Goal: Navigation & Orientation: Find specific page/section

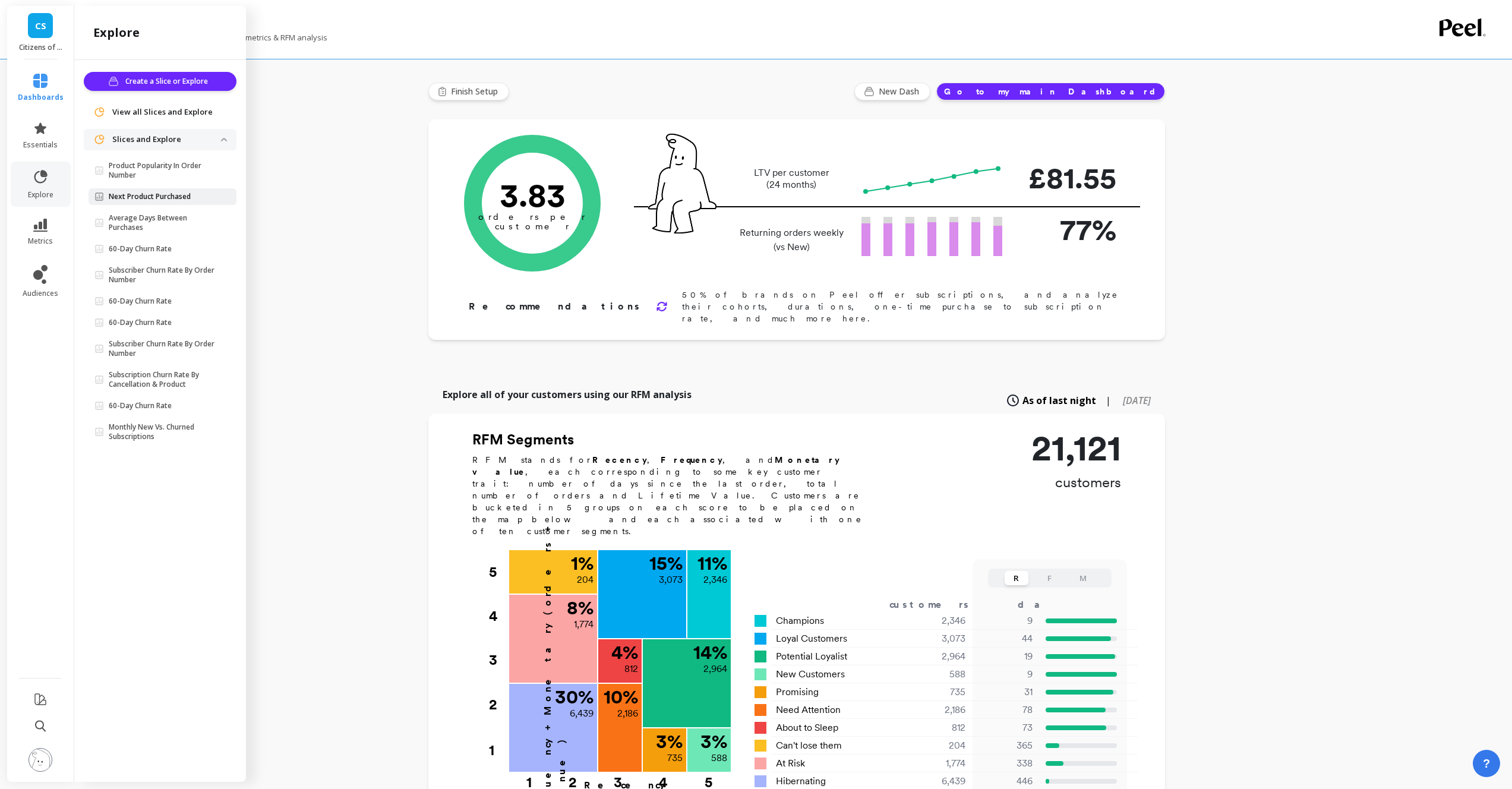
click at [140, 192] on p "Next Product Purchased" at bounding box center [149, 196] width 82 height 10
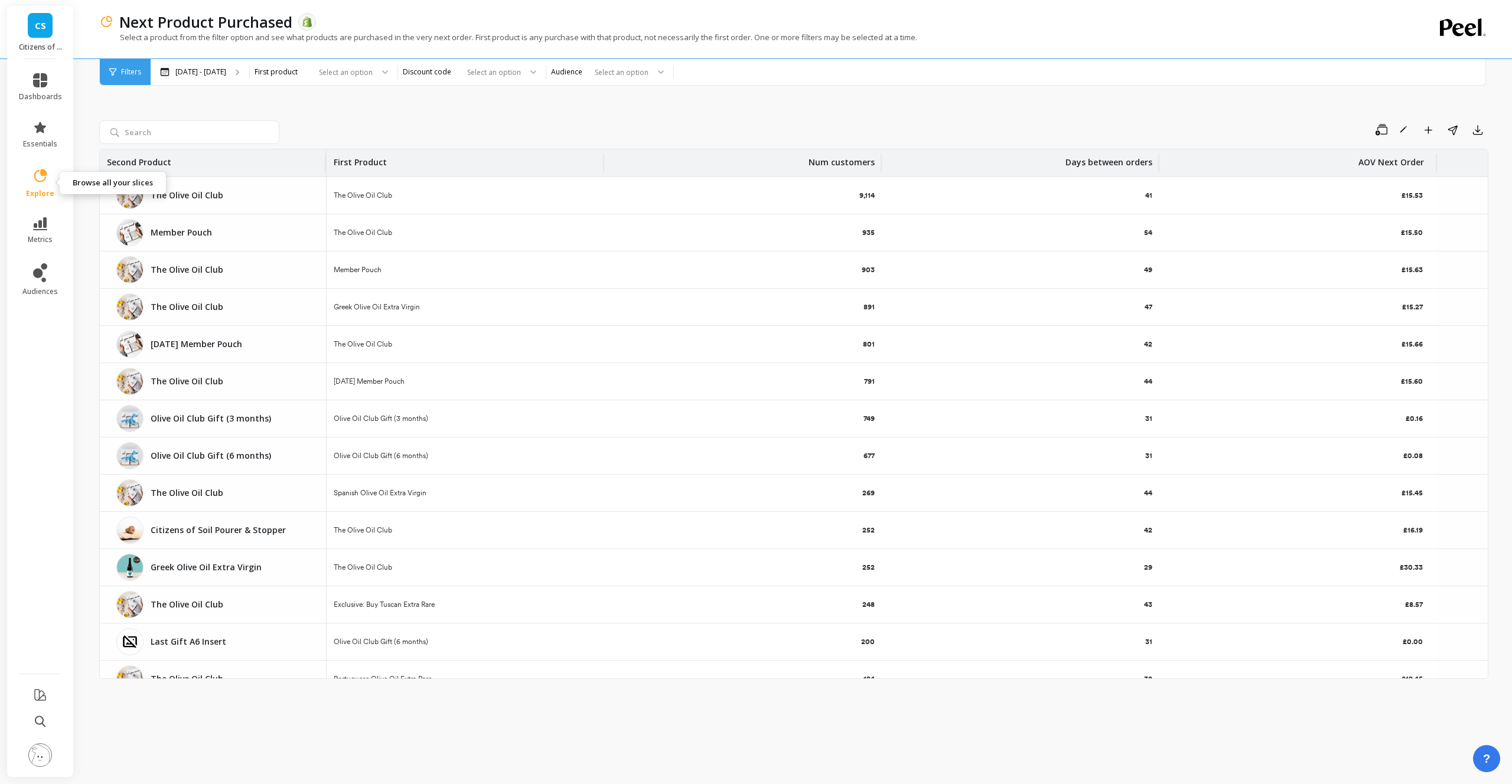
click at [43, 181] on icon at bounding box center [41, 176] width 13 height 13
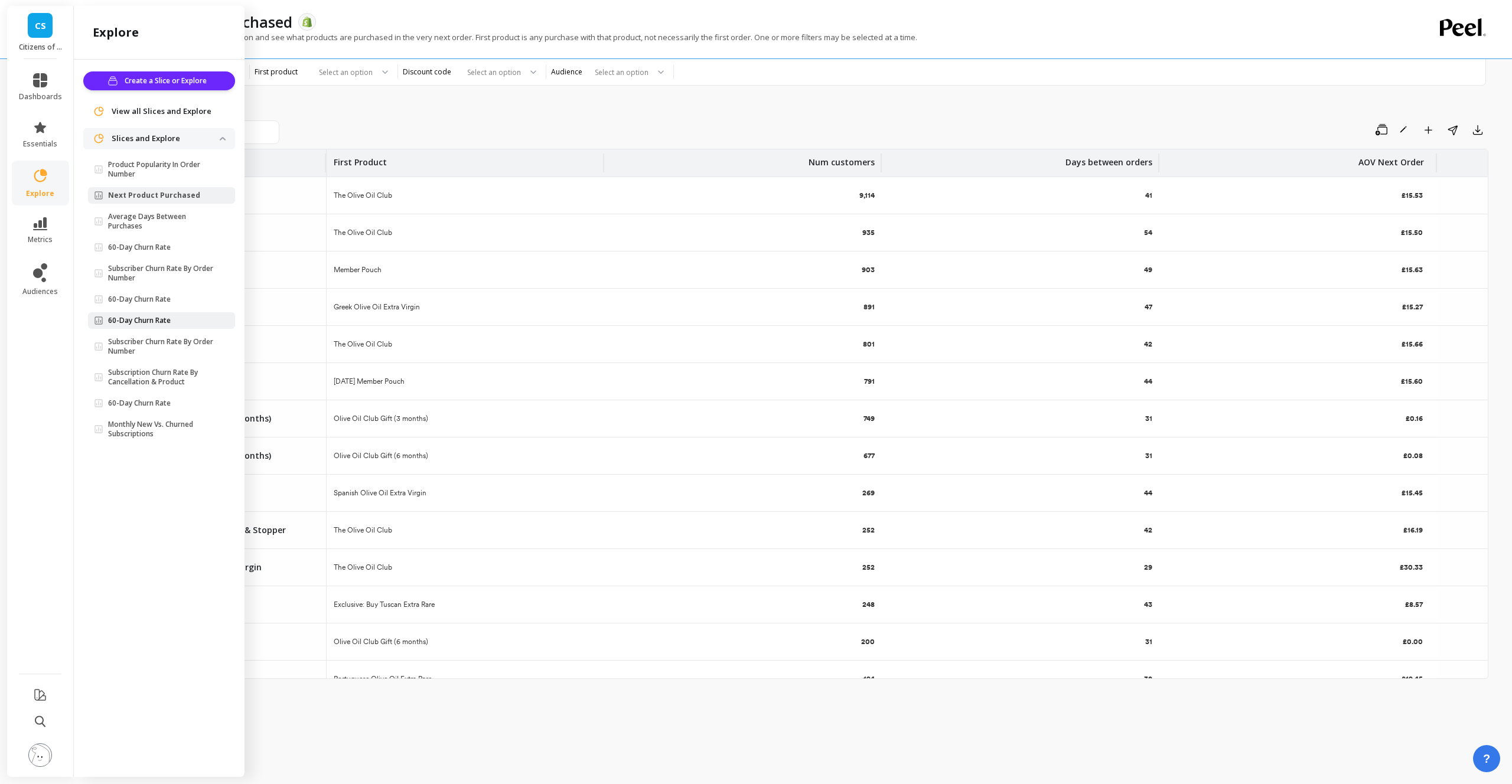
click at [162, 322] on p "60-Day Churn Rate" at bounding box center [139, 320] width 63 height 10
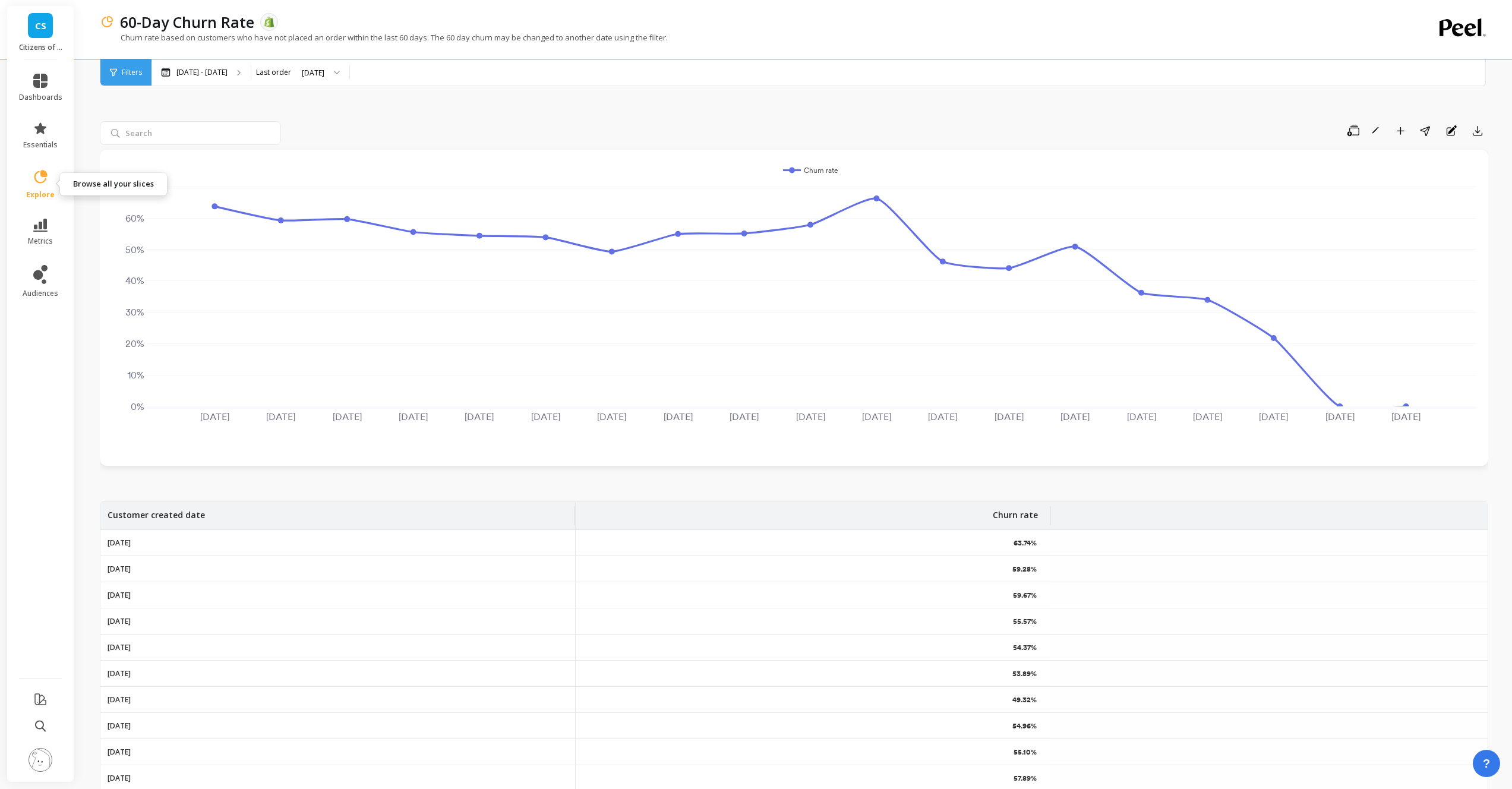
click at [35, 184] on icon at bounding box center [40, 177] width 16 height 16
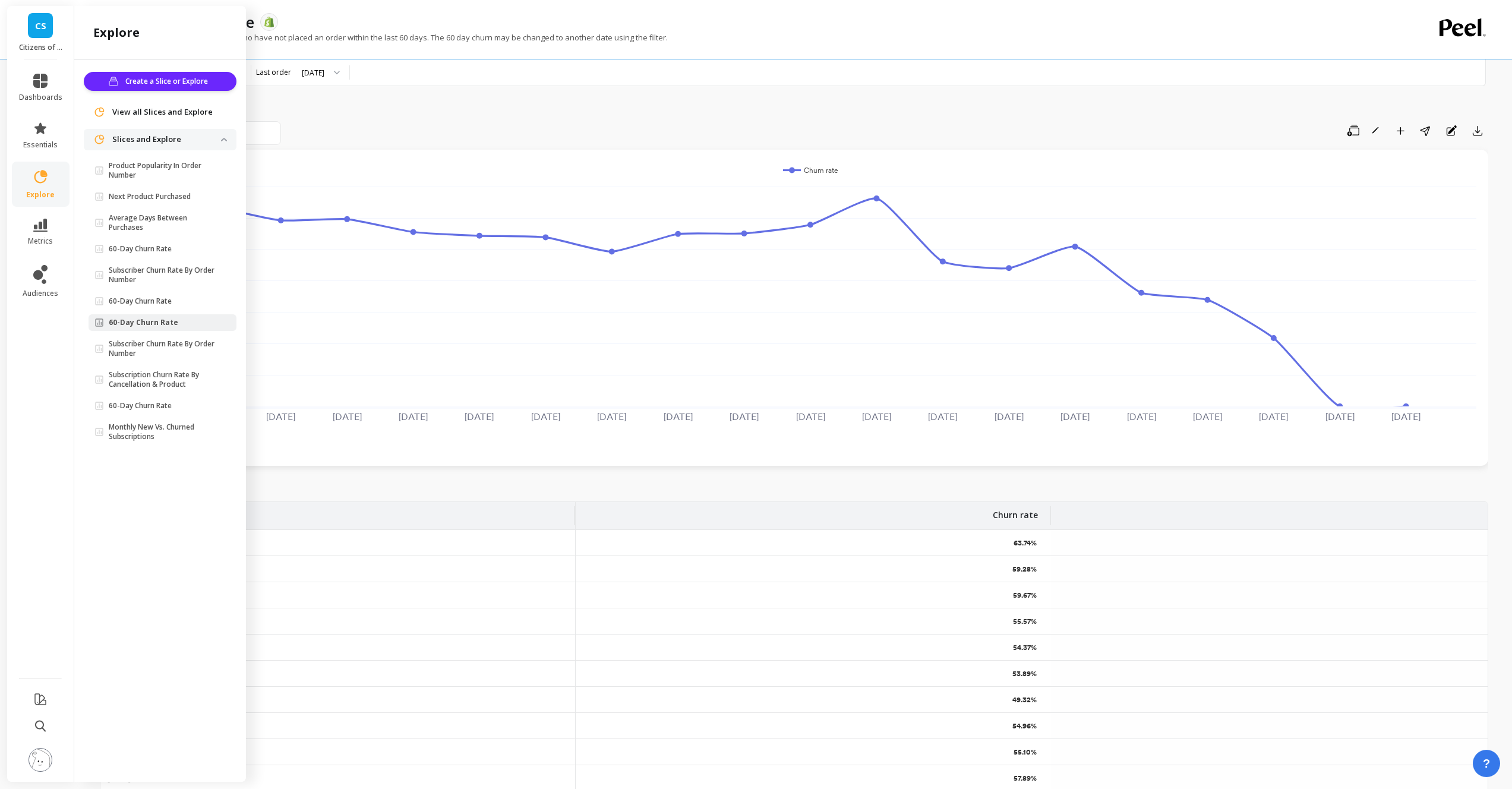
click at [156, 108] on span "View all Slices and Explore" at bounding box center [162, 112] width 100 height 12
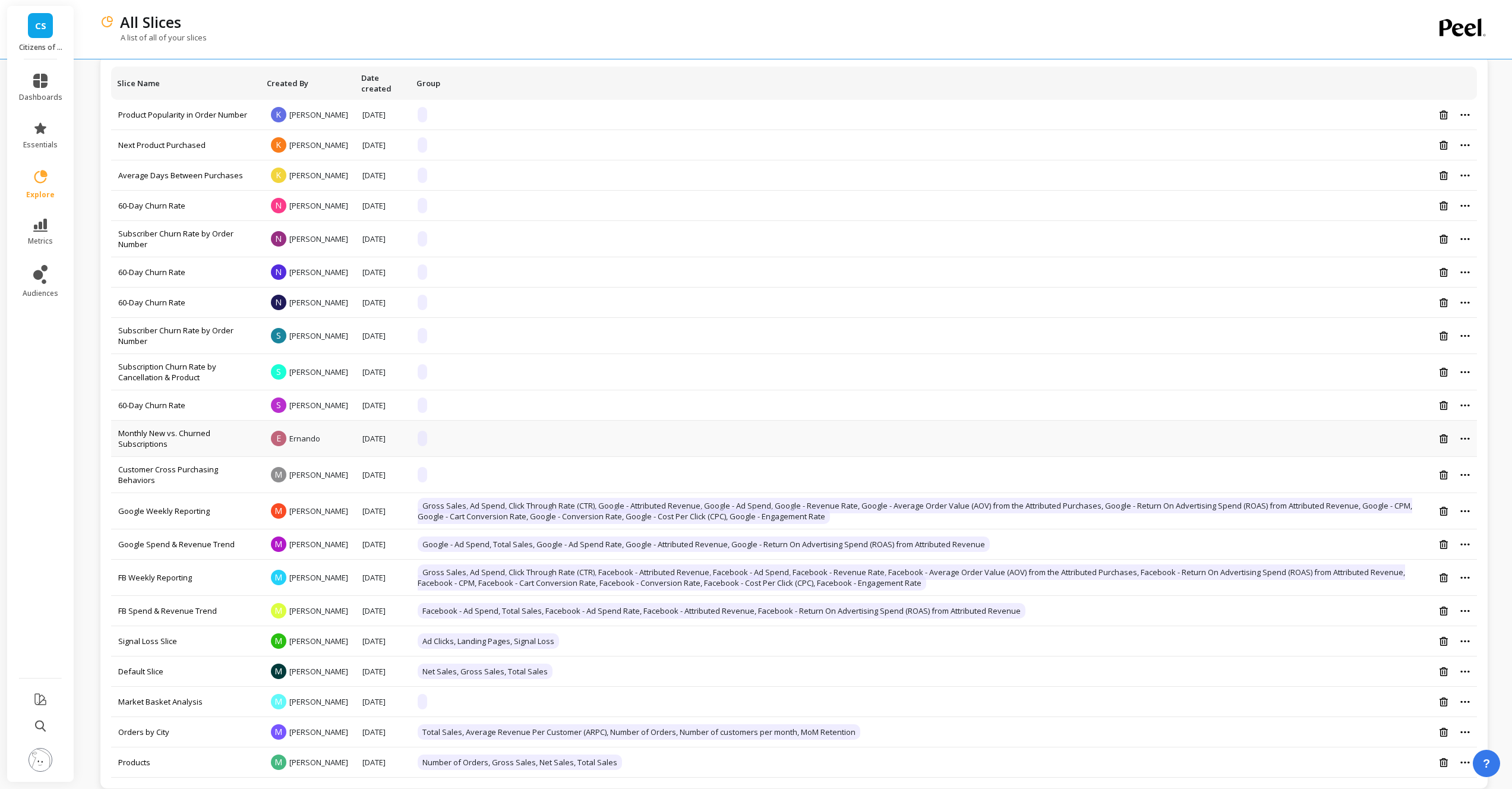
scroll to position [166, 0]
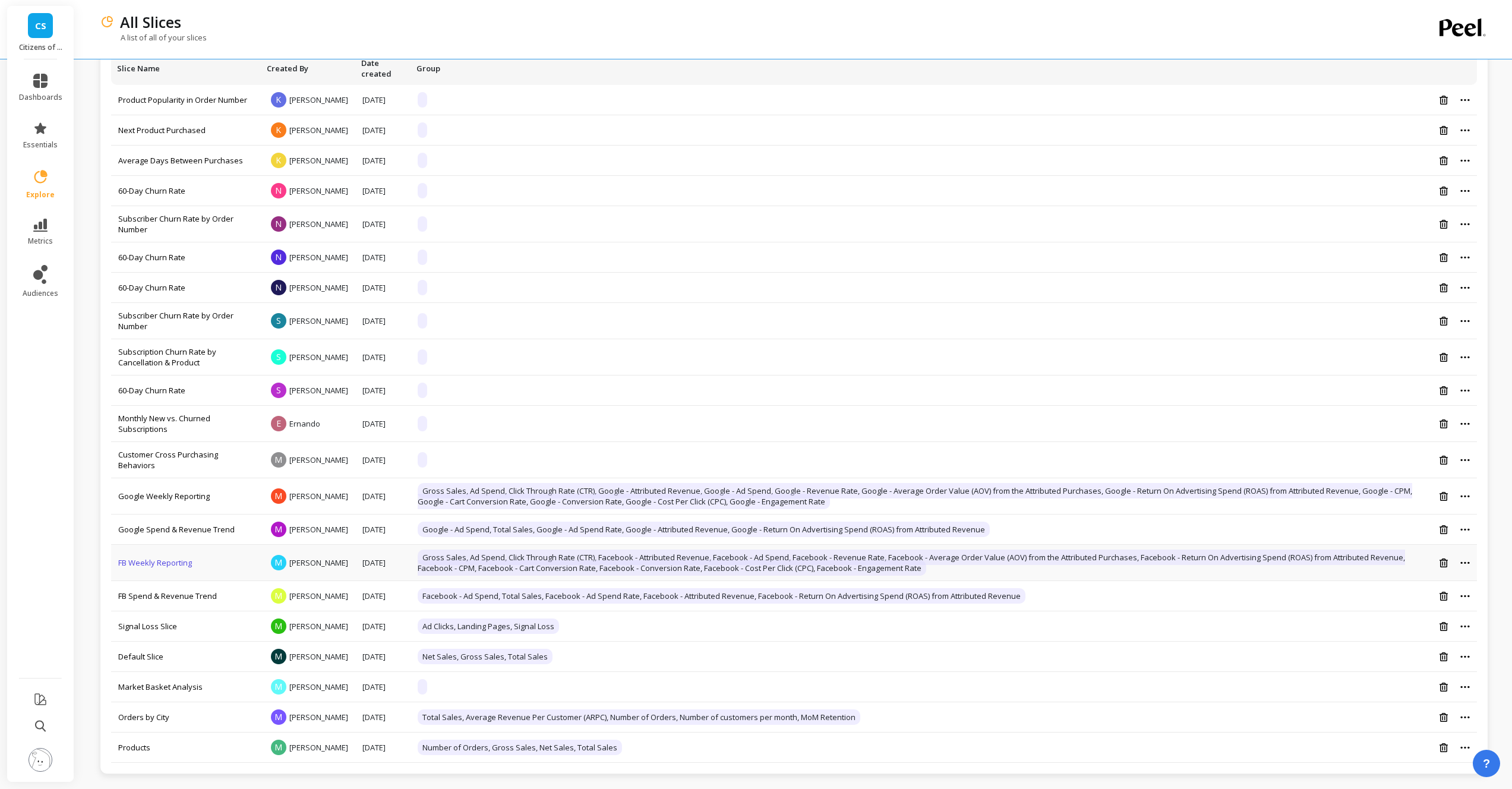
click at [162, 557] on link "FB Weekly Reporting" at bounding box center [154, 563] width 73 height 10
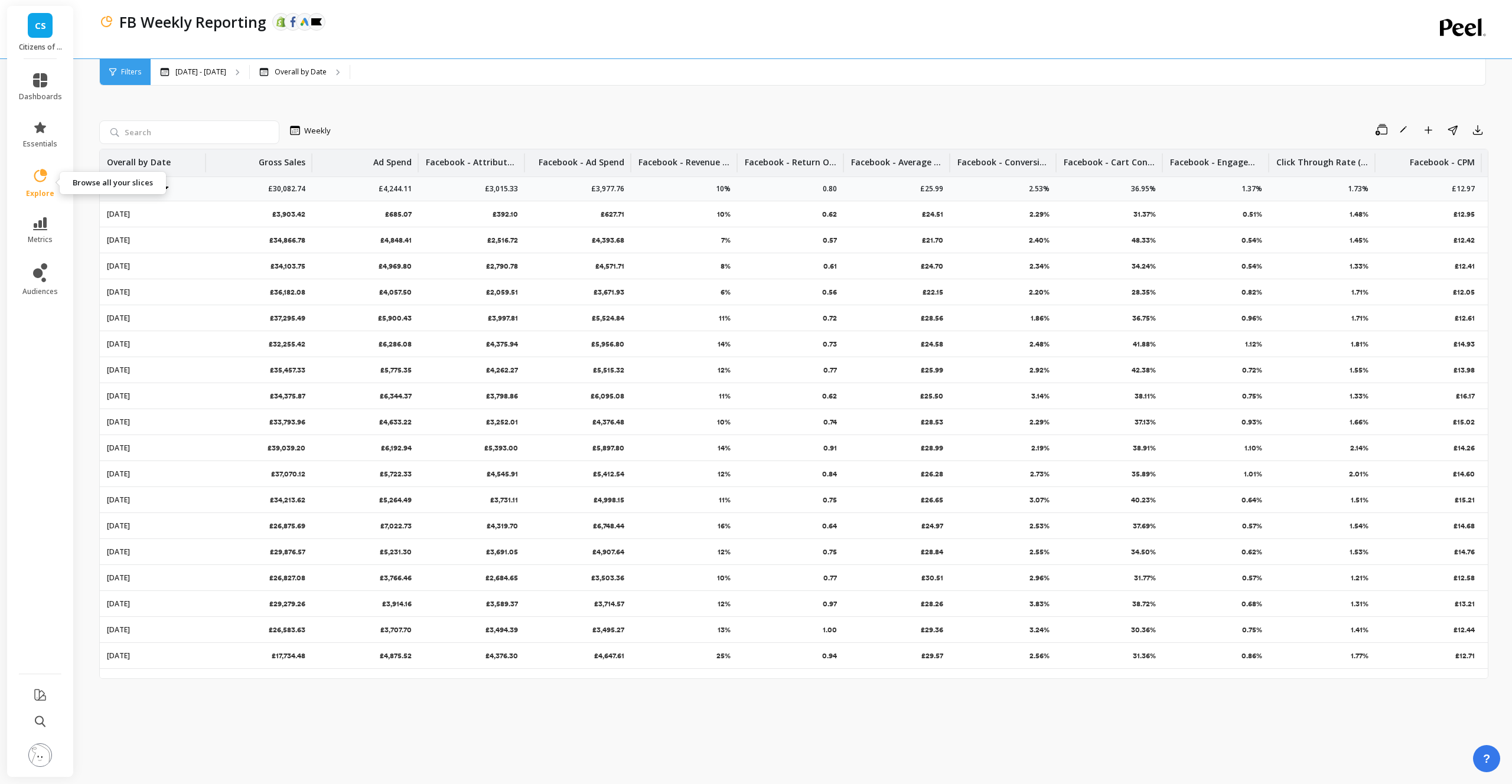
click at [35, 185] on link "explore" at bounding box center [41, 183] width 43 height 31
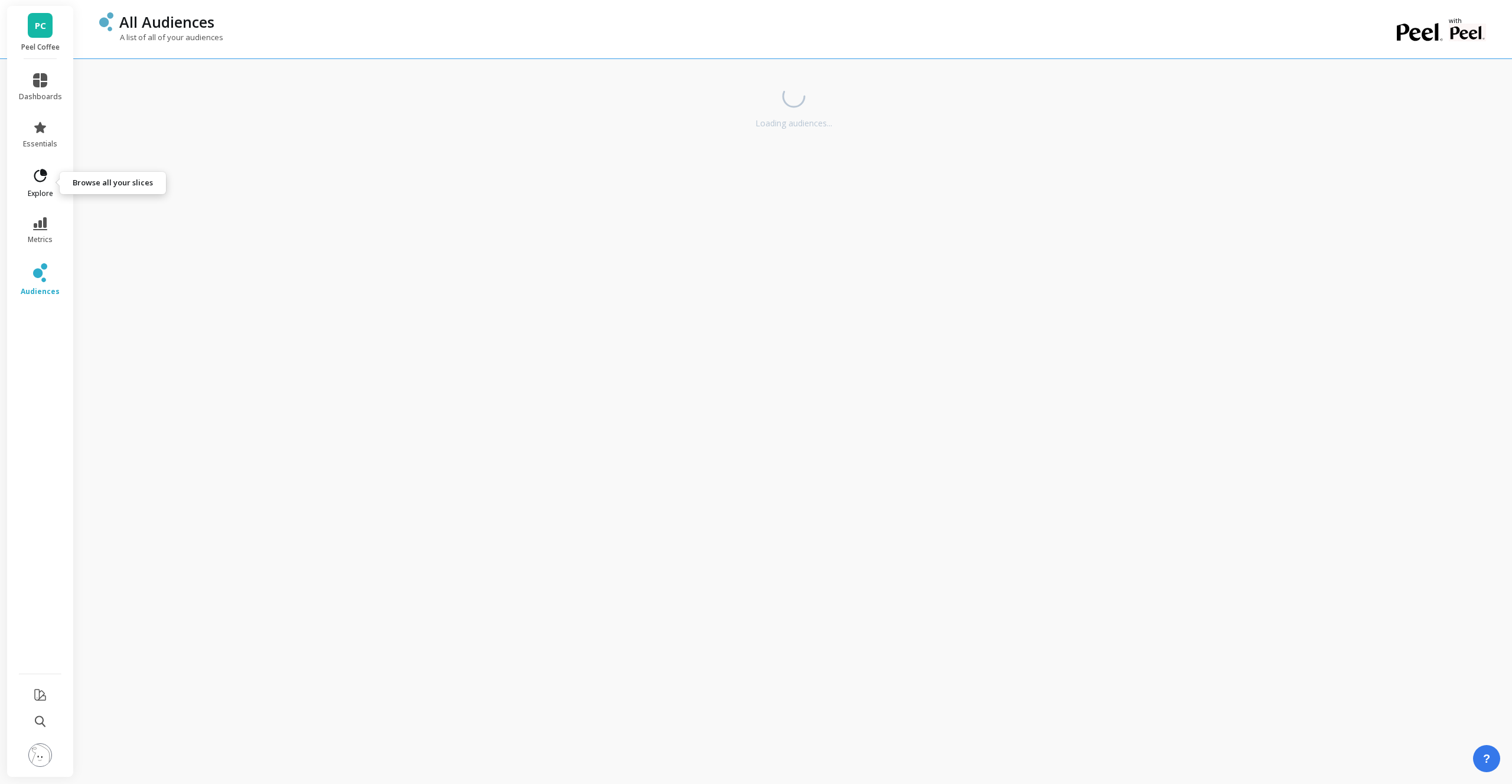
click at [46, 173] on icon at bounding box center [44, 172] width 5 height 5
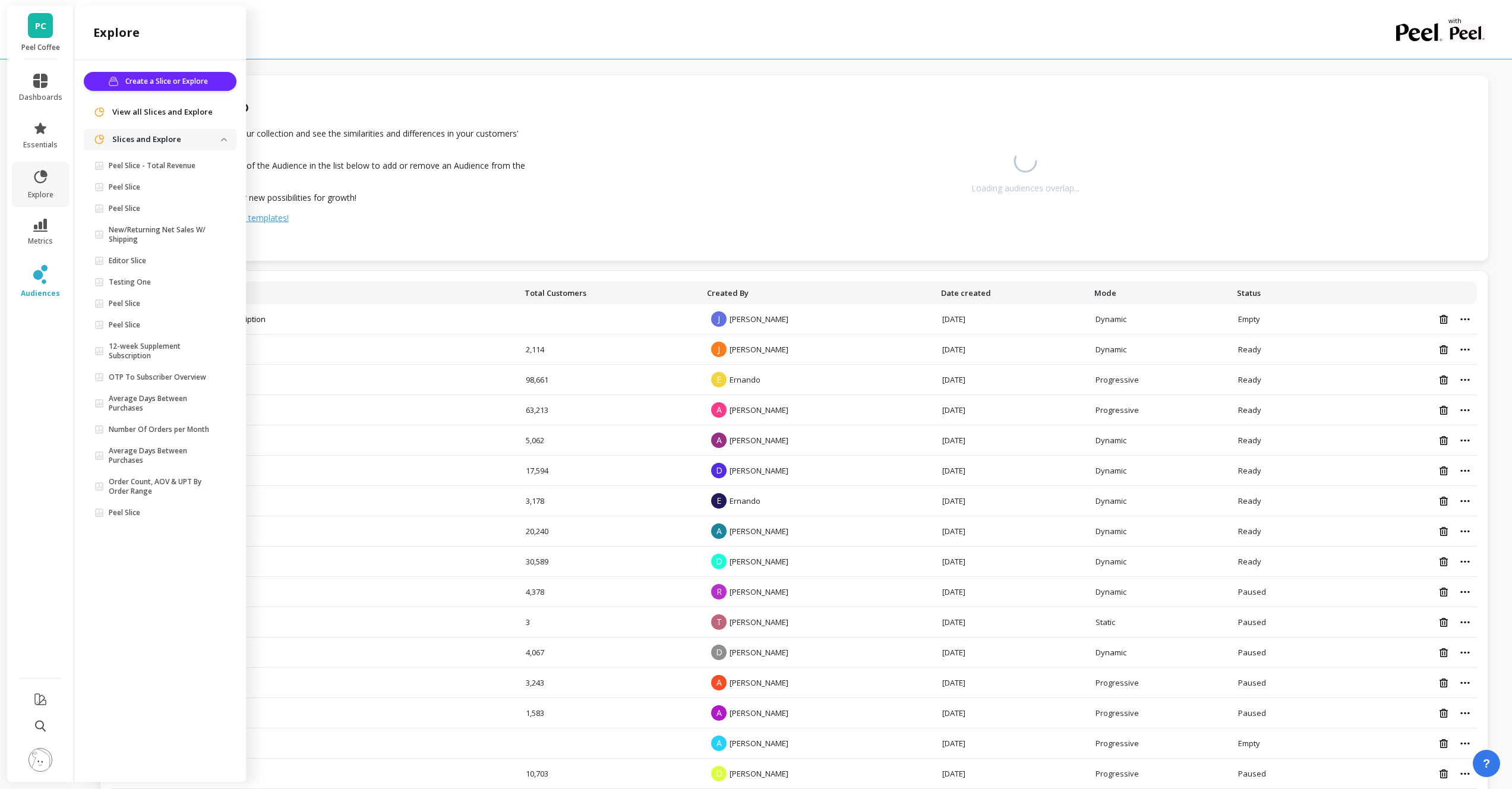
click at [150, 111] on span "View all Slices and Explore" at bounding box center [162, 112] width 100 height 12
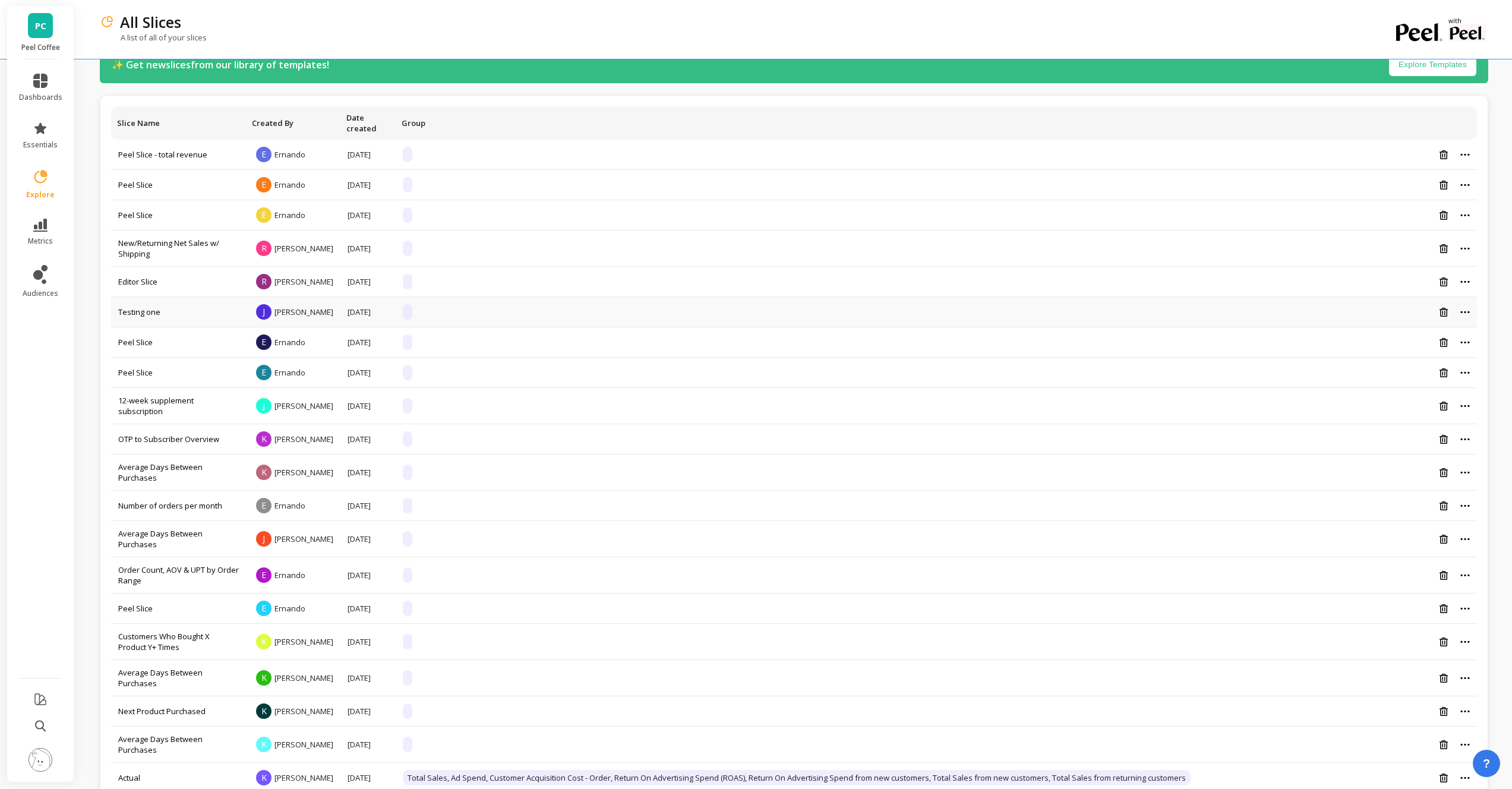
scroll to position [174, 0]
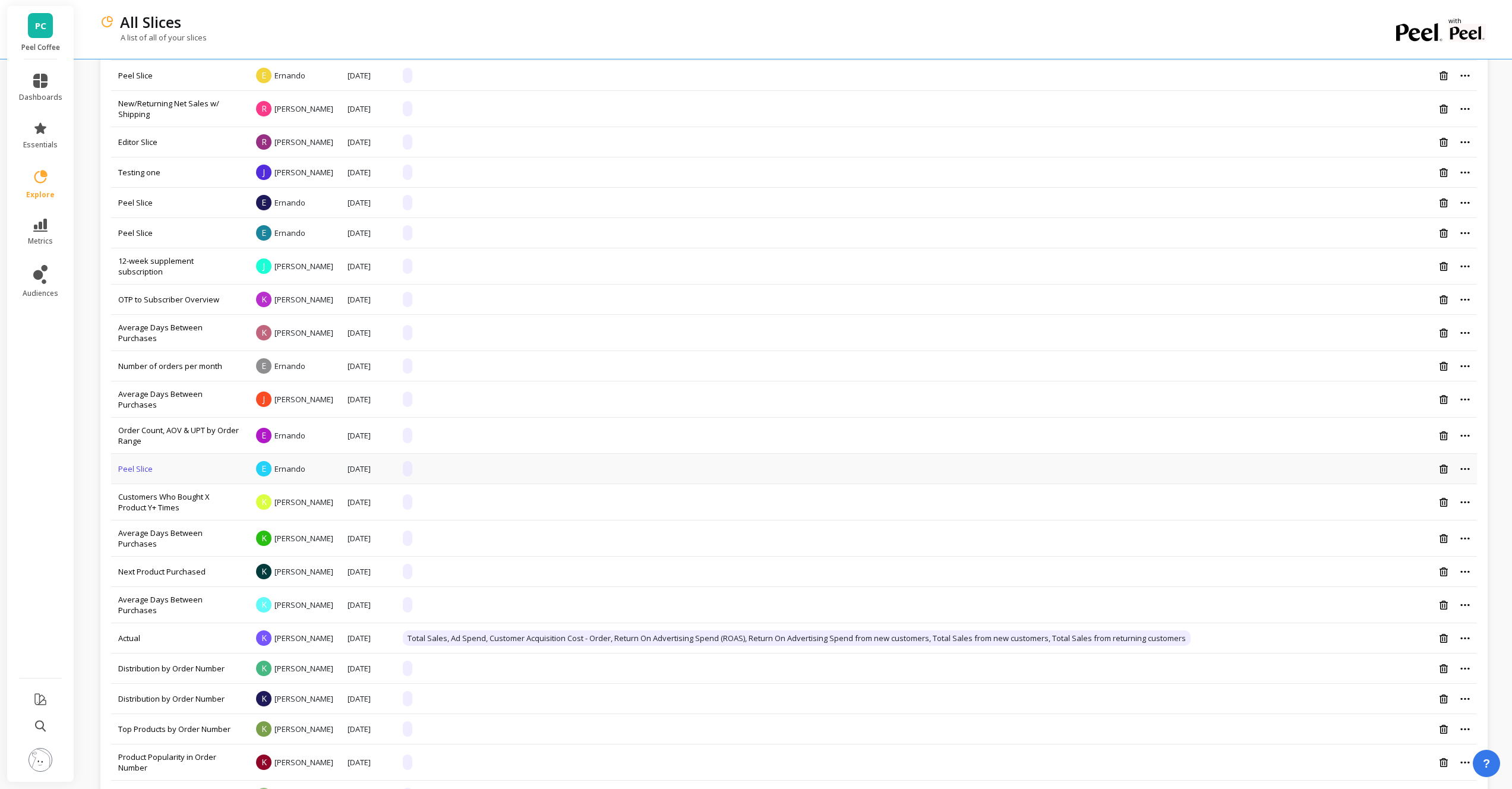
click at [135, 474] on link "Peel Slice" at bounding box center [135, 468] width 34 height 10
